Goal: Task Accomplishment & Management: Manage account settings

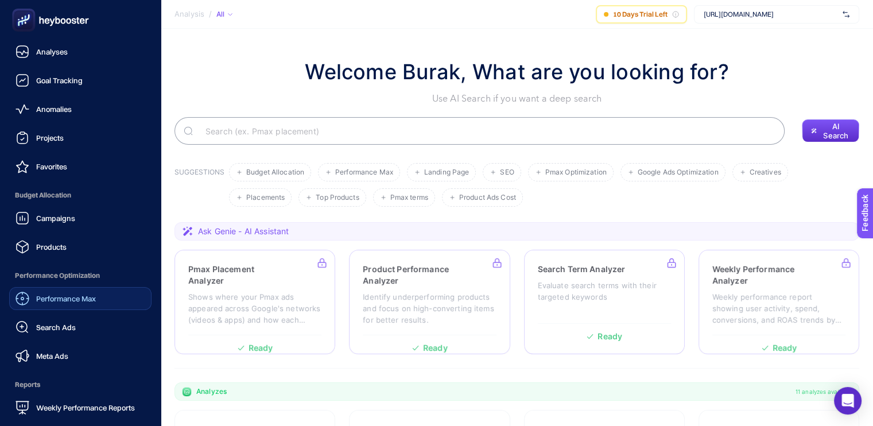
click at [90, 306] on link "Performance Max" at bounding box center [80, 298] width 142 height 23
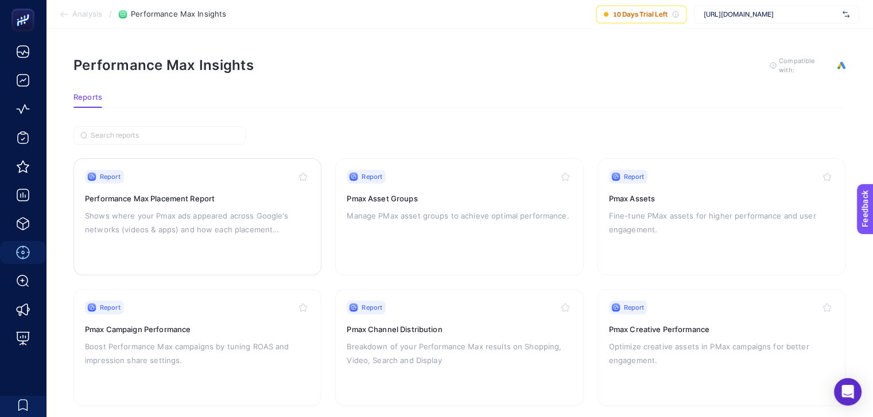
click at [209, 232] on p "Shows where your Pmax ads appeared across Google's networks (videos & apps) and…" at bounding box center [197, 223] width 225 height 28
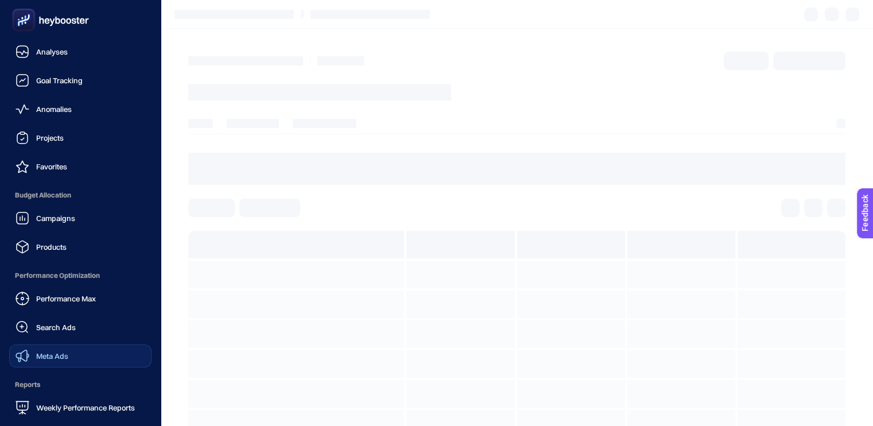
scroll to position [103, 0]
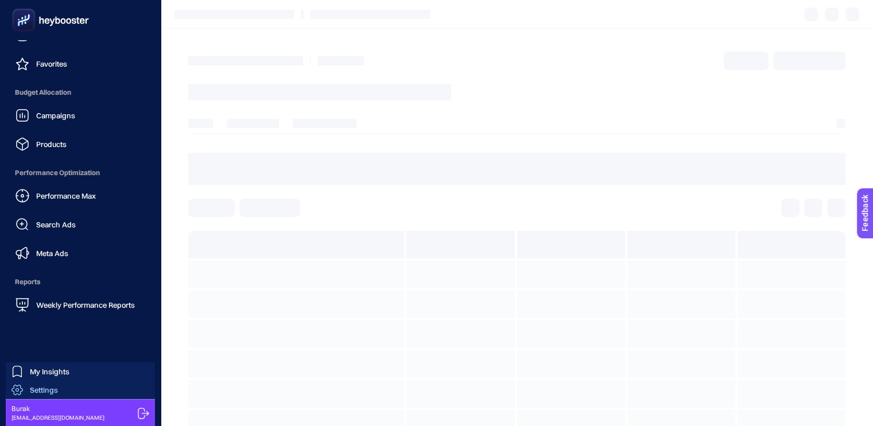
click at [60, 387] on link "Settings" at bounding box center [80, 390] width 149 height 18
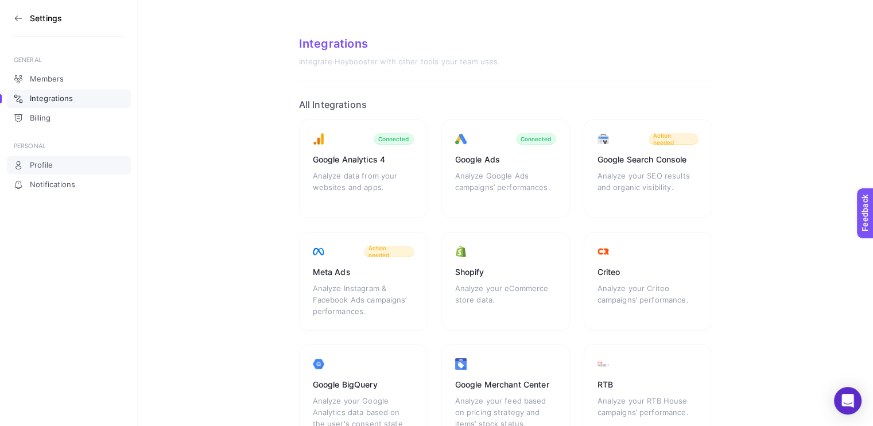
click at [68, 160] on link "Profile" at bounding box center [69, 165] width 124 height 18
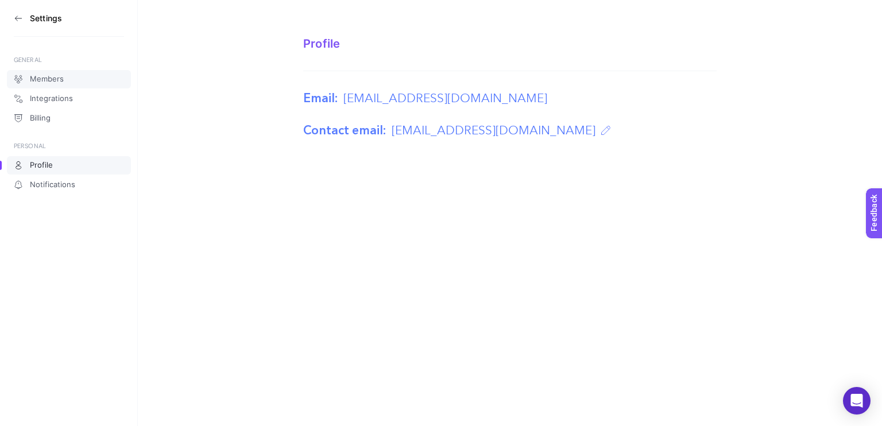
click at [65, 84] on link "Members" at bounding box center [69, 79] width 124 height 18
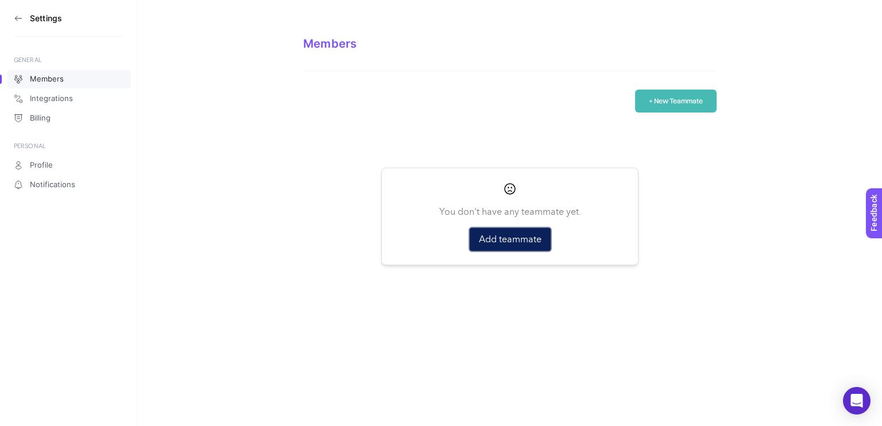
click at [504, 243] on button "Add teammate" at bounding box center [509, 239] width 81 height 23
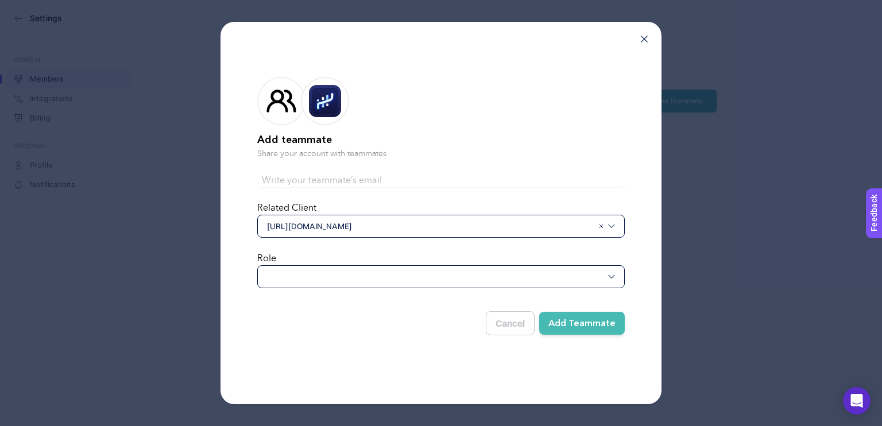
click at [355, 285] on div at bounding box center [440, 276] width 367 height 23
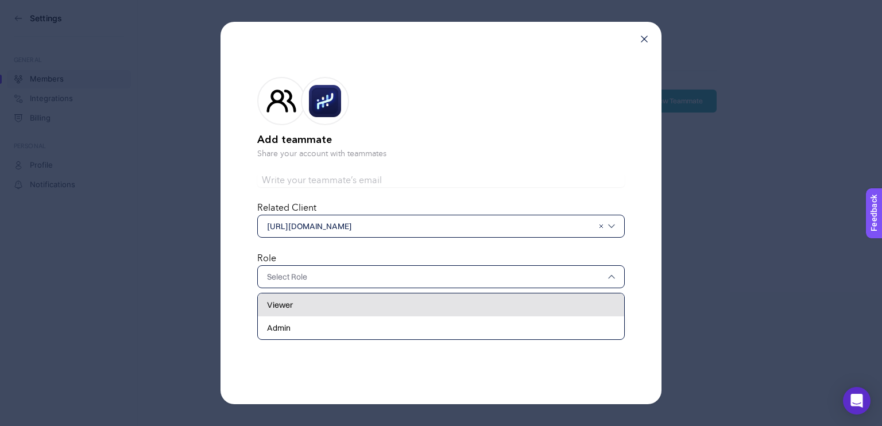
click at [338, 310] on div "Viewer" at bounding box center [441, 304] width 366 height 23
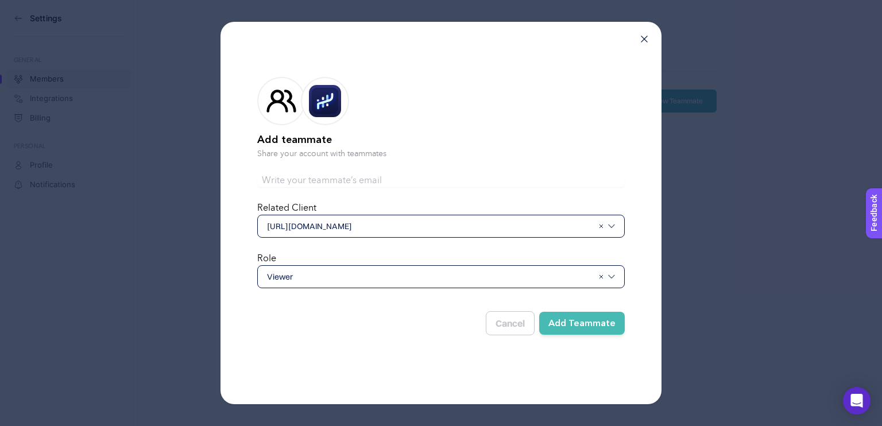
click at [325, 182] on input "text" at bounding box center [440, 180] width 367 height 14
type input "[EMAIL_ADDRESS][DOMAIN_NAME]"
click at [590, 321] on button "Add Teammate" at bounding box center [582, 323] width 86 height 23
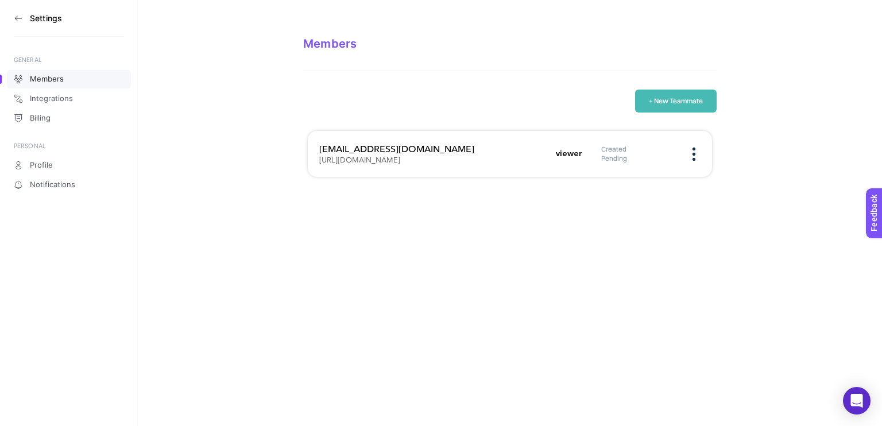
click at [7, 13] on aside "Settings GENERAL Members Integrations Billing PERSONAL Profile Notifications" at bounding box center [69, 213] width 138 height 426
click at [14, 13] on section "Settings" at bounding box center [69, 18] width 110 height 37
click at [16, 14] on icon at bounding box center [18, 18] width 9 height 9
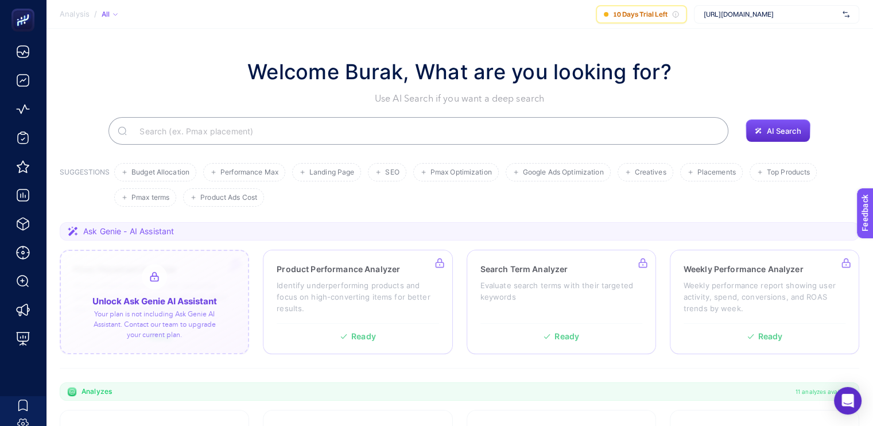
click at [230, 268] on div at bounding box center [154, 302] width 189 height 104
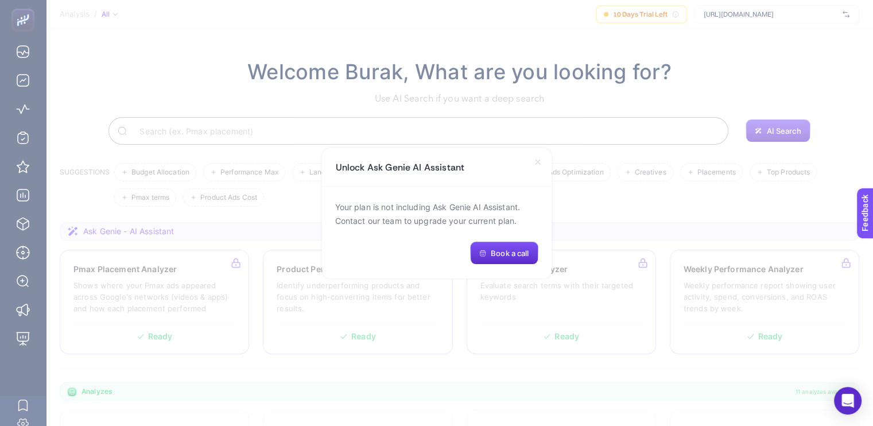
click at [534, 157] on icon at bounding box center [537, 161] width 9 height 9
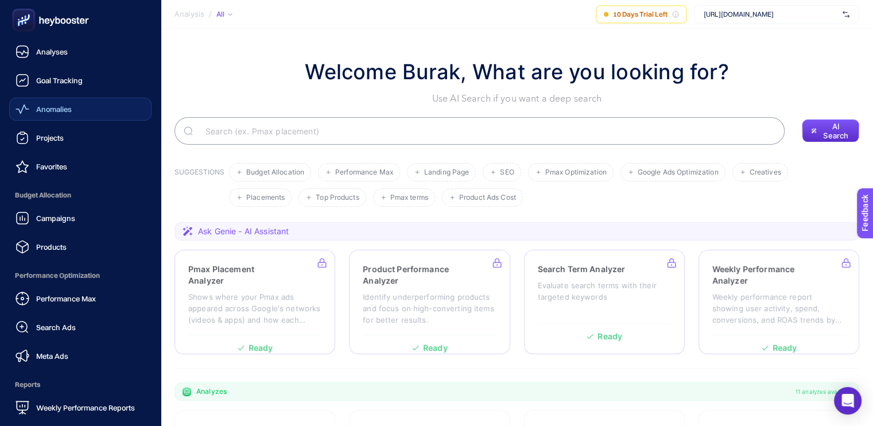
click at [62, 105] on span "Anomalies" at bounding box center [54, 108] width 36 height 9
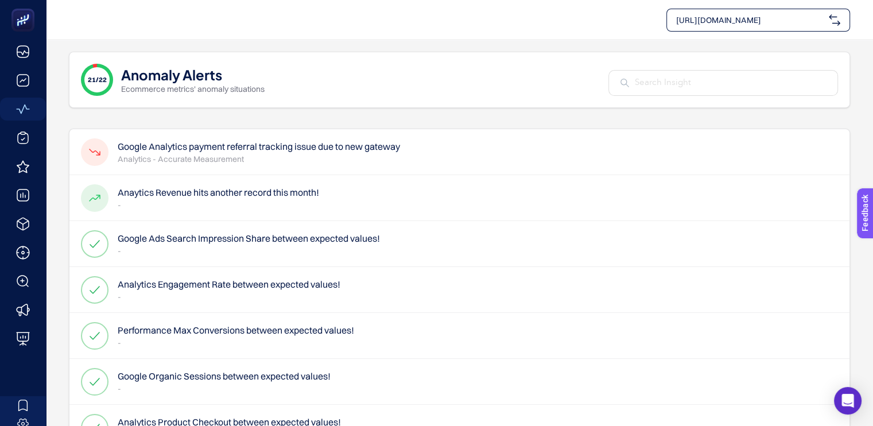
click at [232, 159] on p "Analytics - Accurate Measurement" at bounding box center [259, 158] width 282 height 11
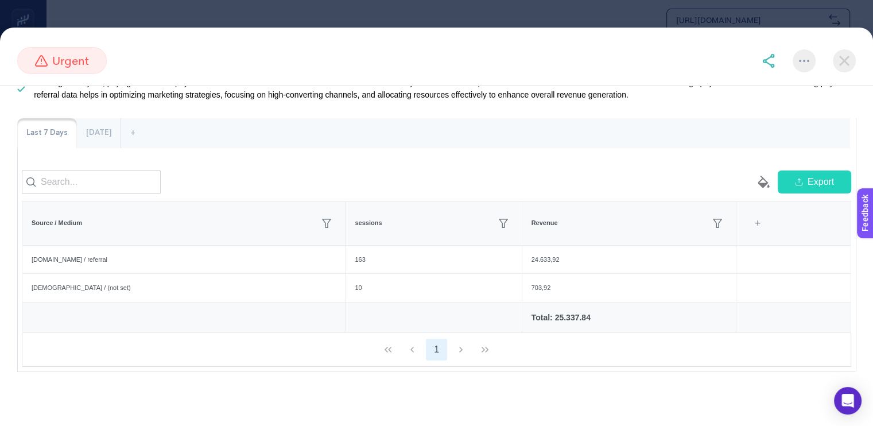
scroll to position [142, 0]
click at [852, 59] on img at bounding box center [844, 60] width 23 height 23
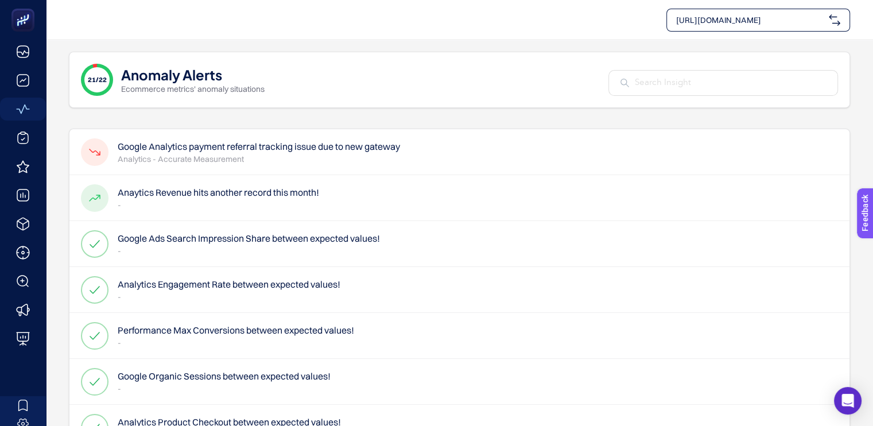
click at [173, 193] on h4 "Anaytics Revenue hits another record this month!" at bounding box center [218, 192] width 201 height 14
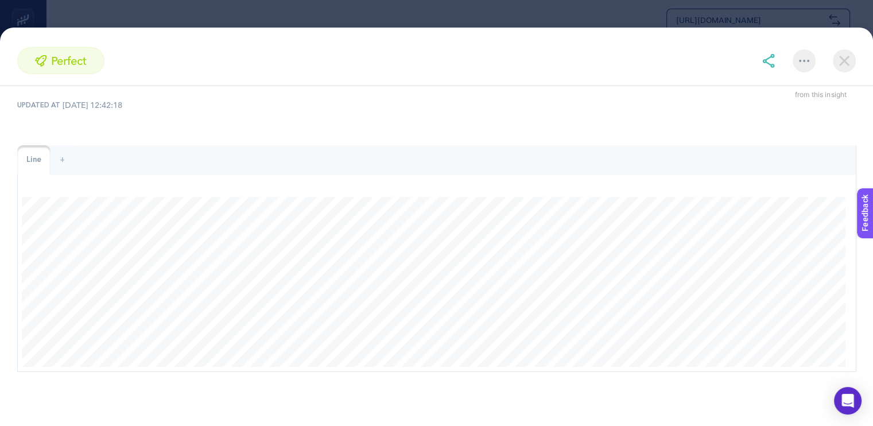
scroll to position [0, 0]
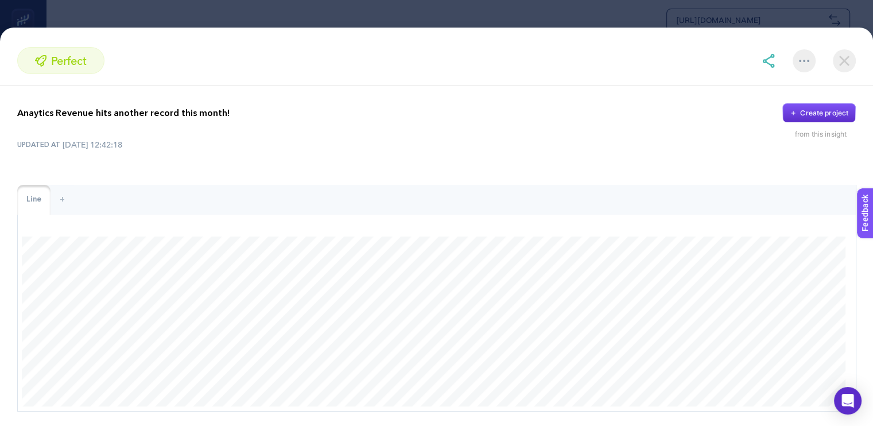
click at [845, 64] on img at bounding box center [844, 60] width 23 height 23
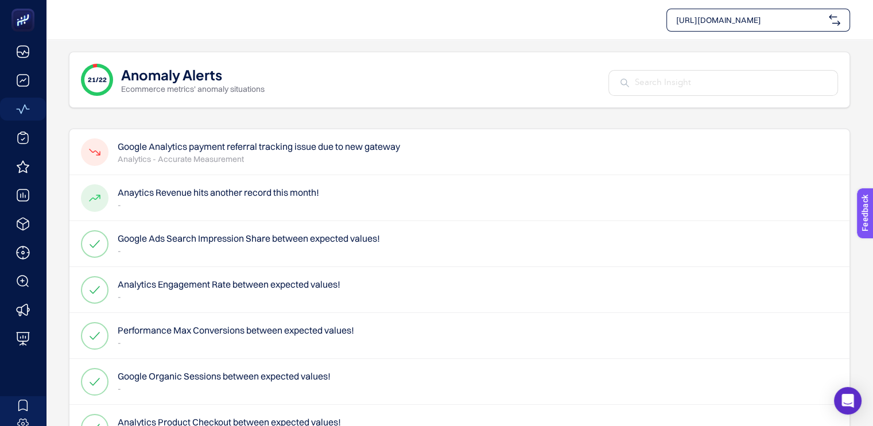
click at [209, 148] on h4 "Google Analytics payment referral tracking issue due to new gateway" at bounding box center [259, 146] width 282 height 14
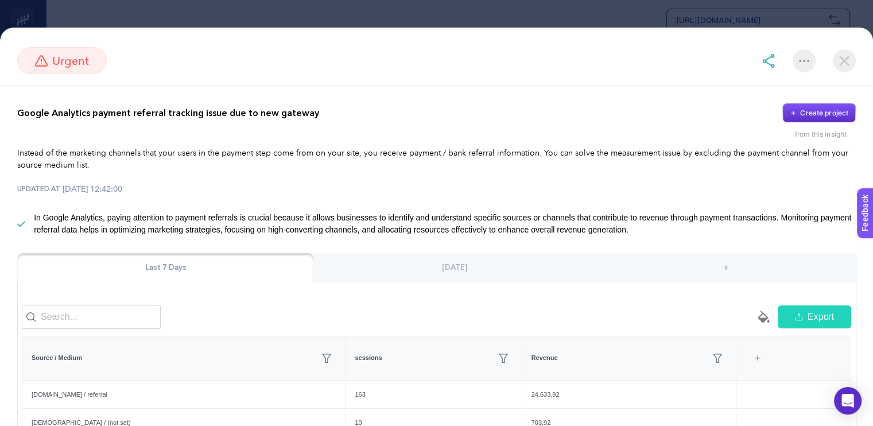
scroll to position [57, 0]
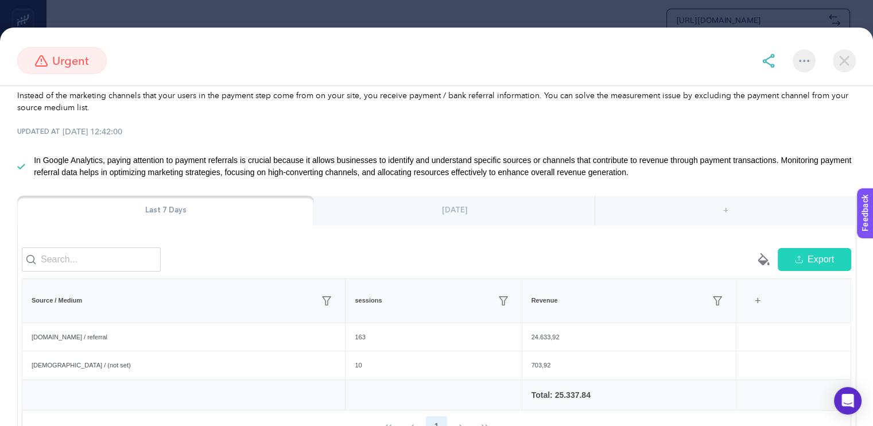
click at [845, 63] on img at bounding box center [844, 60] width 23 height 23
